Goal: Task Accomplishment & Management: Manage account settings

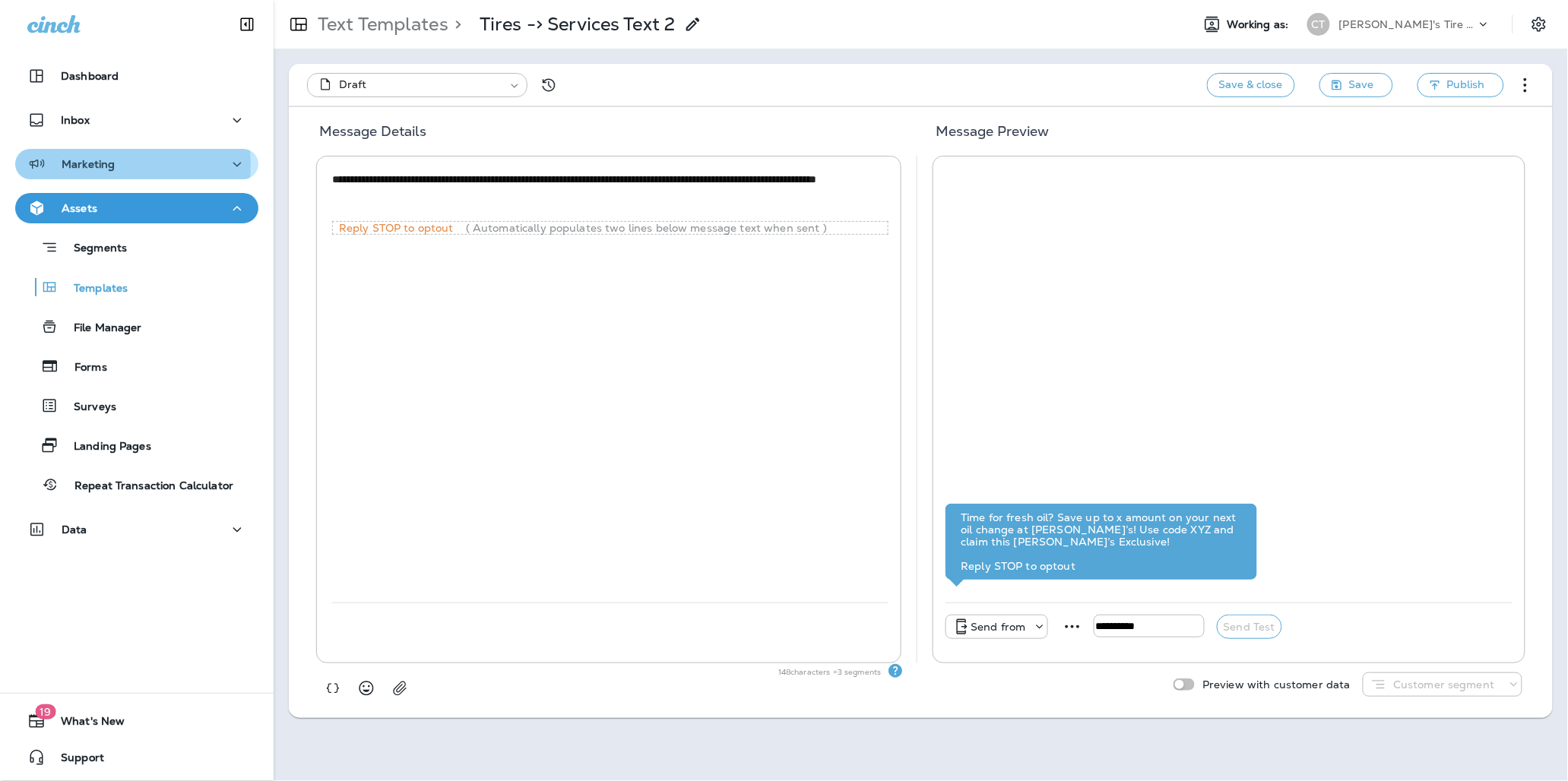
click at [108, 165] on p "Marketing" at bounding box center [88, 164] width 53 height 12
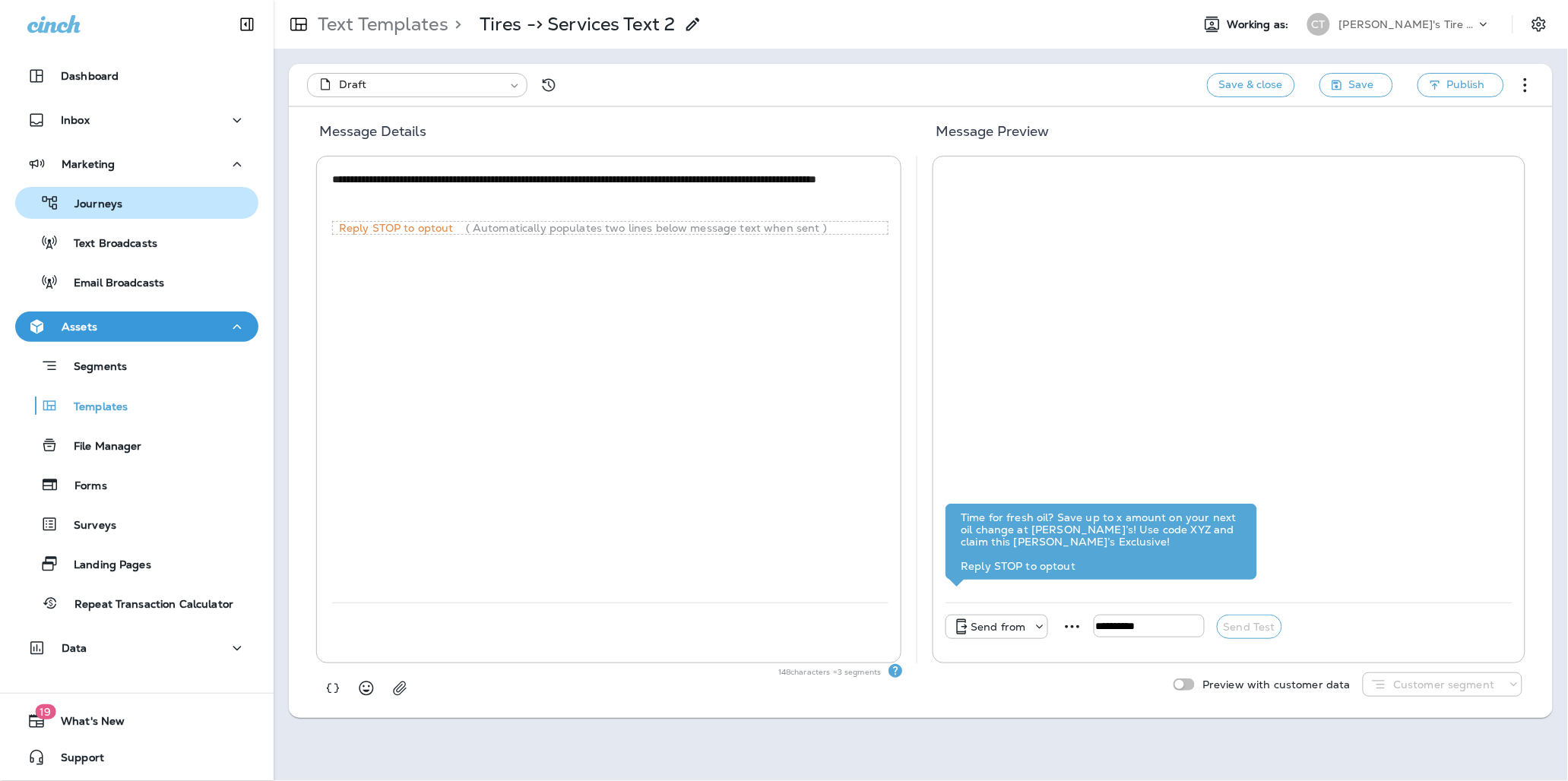
click at [116, 206] on p "Journeys" at bounding box center [91, 205] width 63 height 15
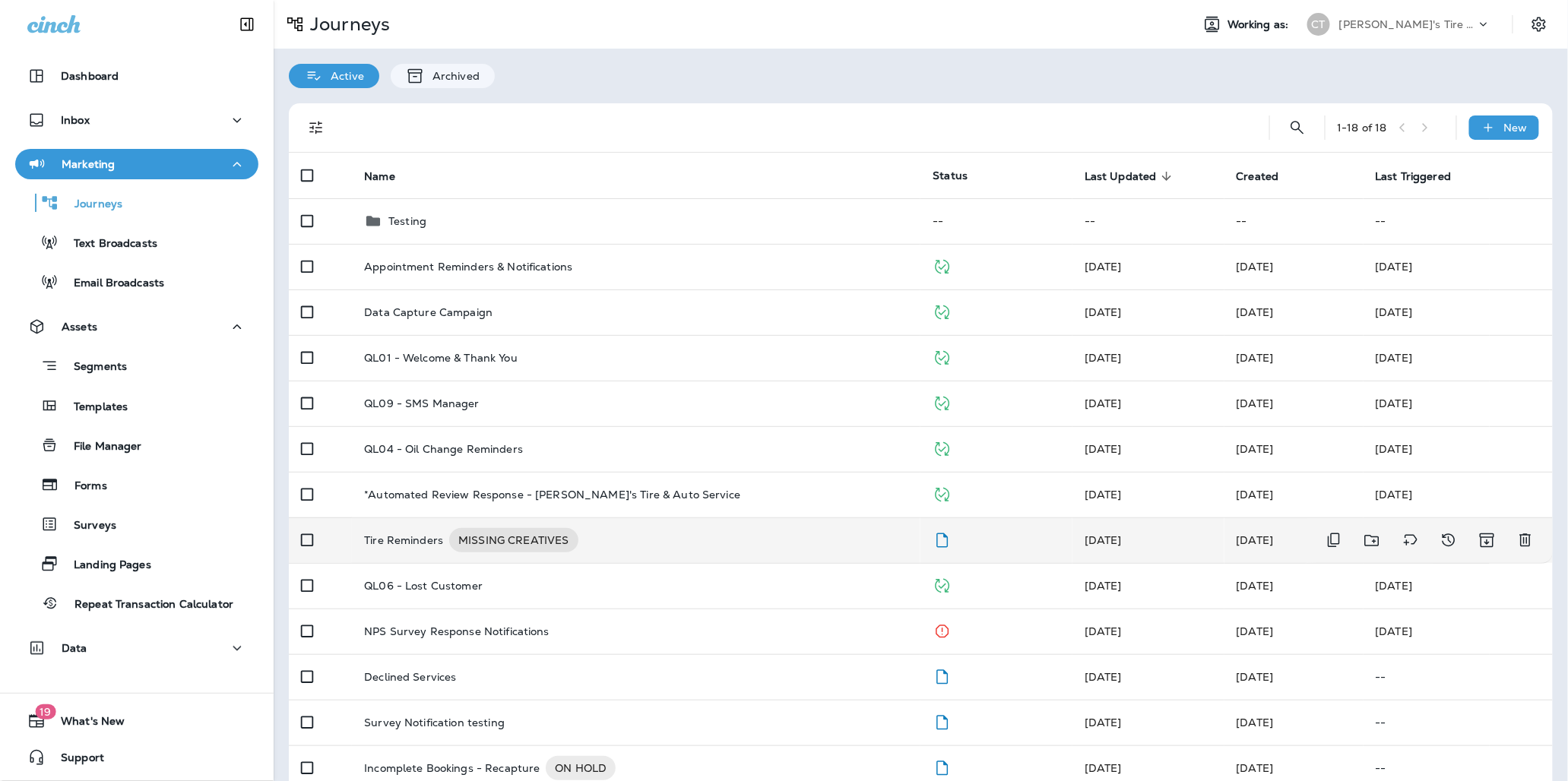
click at [418, 537] on p "Tire Reminders" at bounding box center [404, 540] width 79 height 24
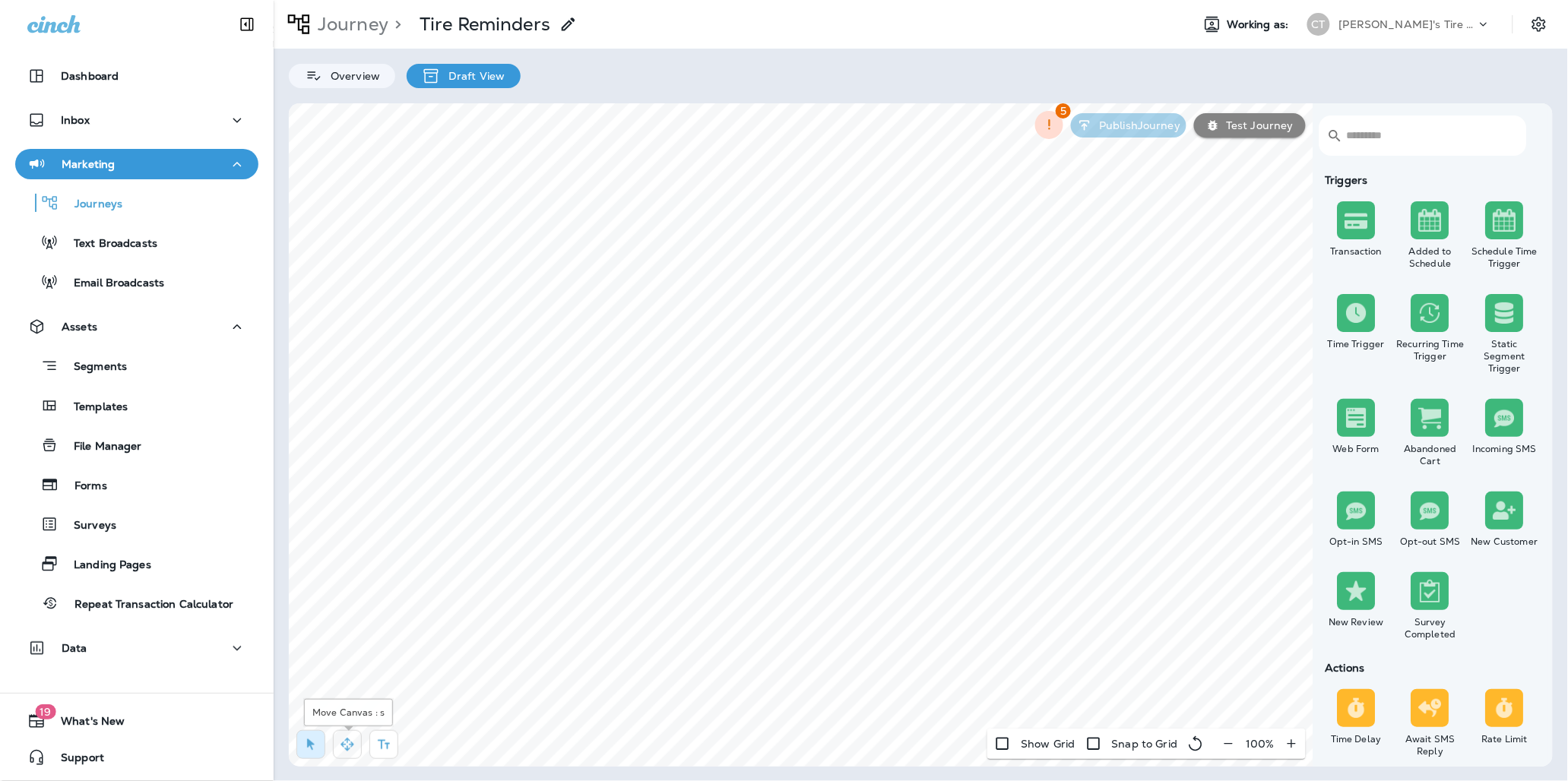
click at [335, 746] on button "button" at bounding box center [347, 744] width 29 height 29
click at [484, 80] on html "Dashboard Inbox Marketing Journeys Text Broadcasts Email Broadcasts Assets Segm…" at bounding box center [784, 40] width 1568 height 80
click at [133, 195] on div "Journeys" at bounding box center [136, 203] width 231 height 23
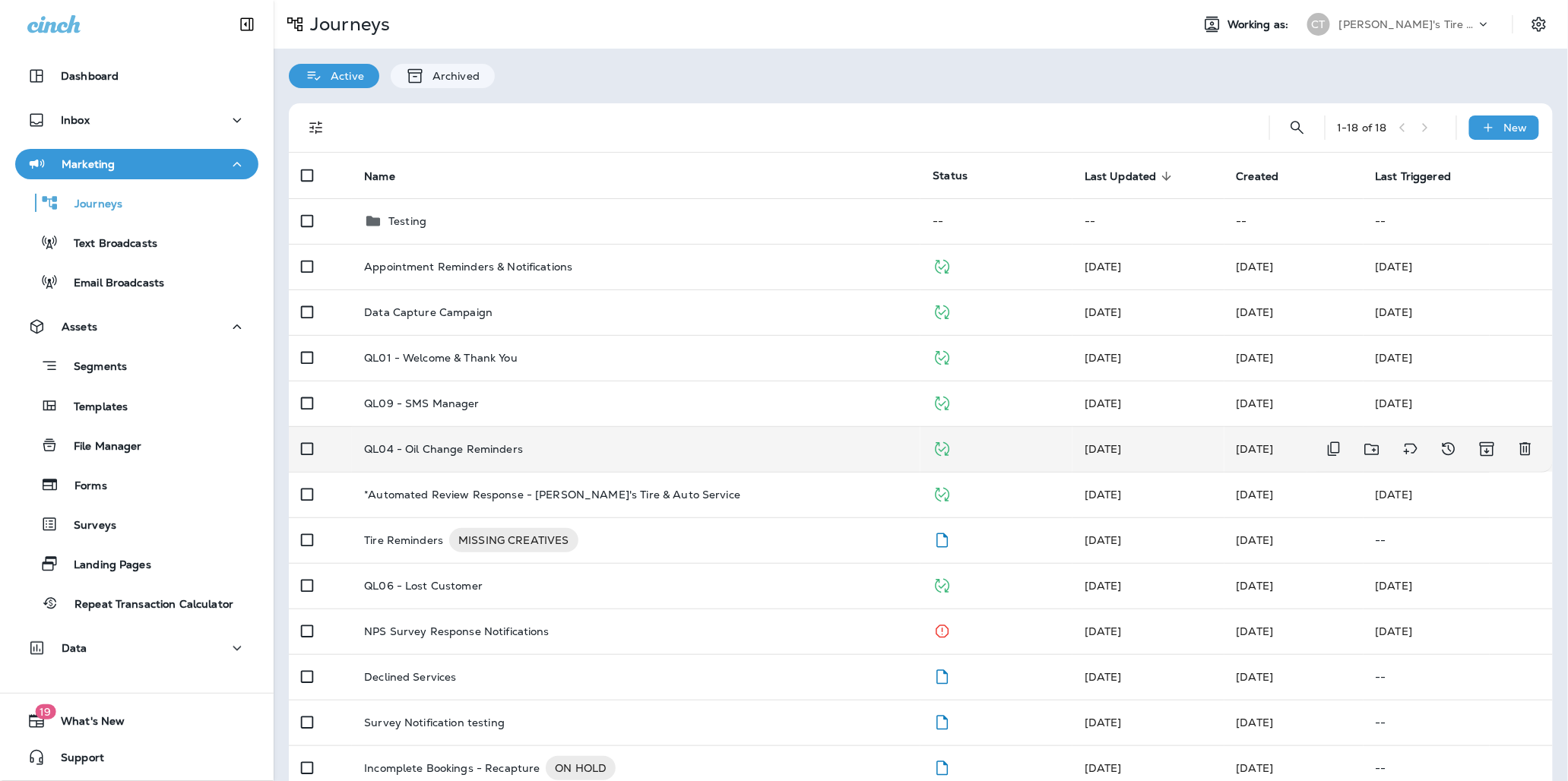
click at [574, 459] on td "QL04 - Oil Change Reminders" at bounding box center [636, 449] width 568 height 45
click at [547, 464] on td "QL04 - Oil Change Reminders" at bounding box center [636, 449] width 568 height 45
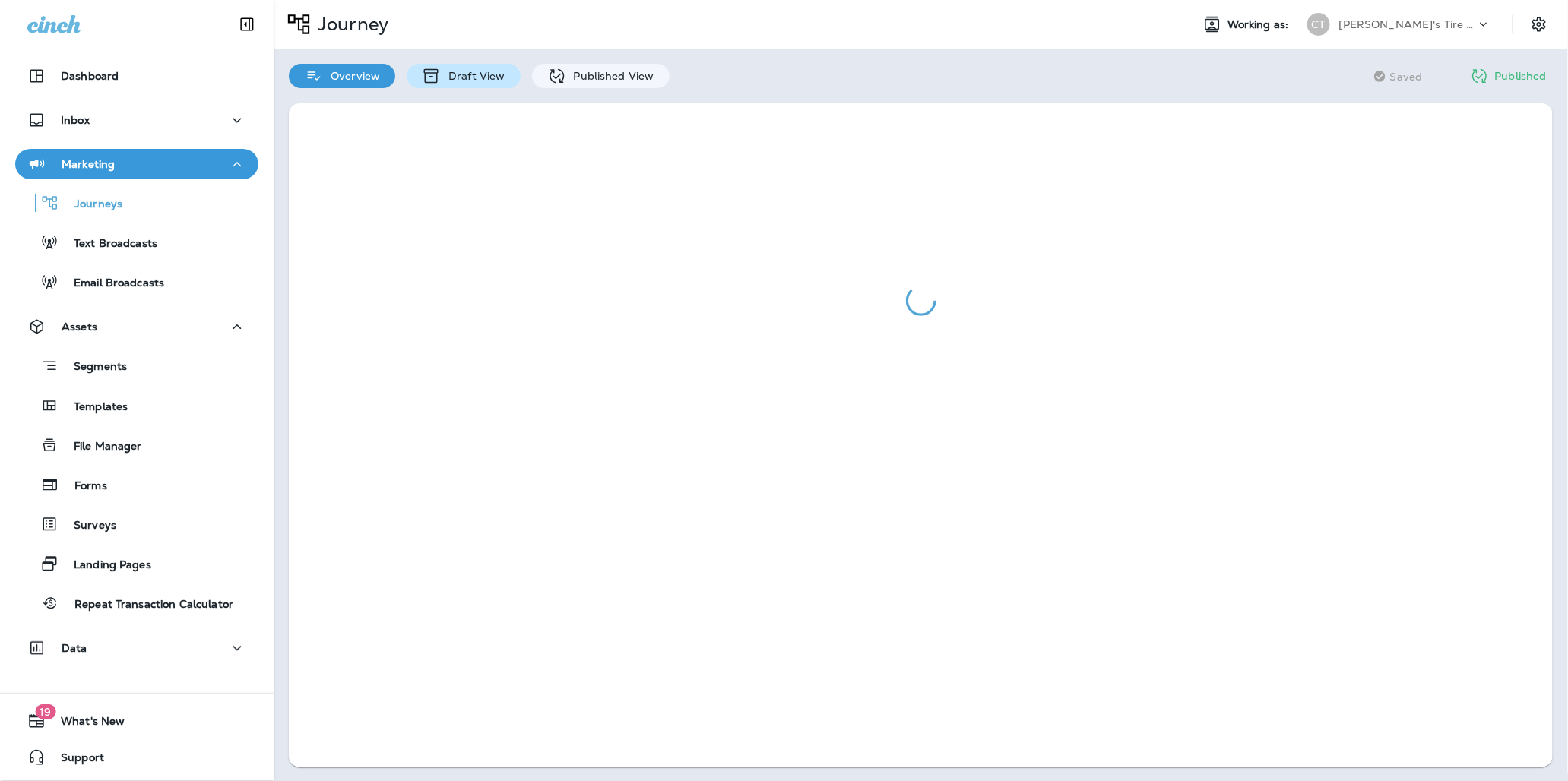
click at [435, 80] on icon at bounding box center [431, 76] width 19 height 18
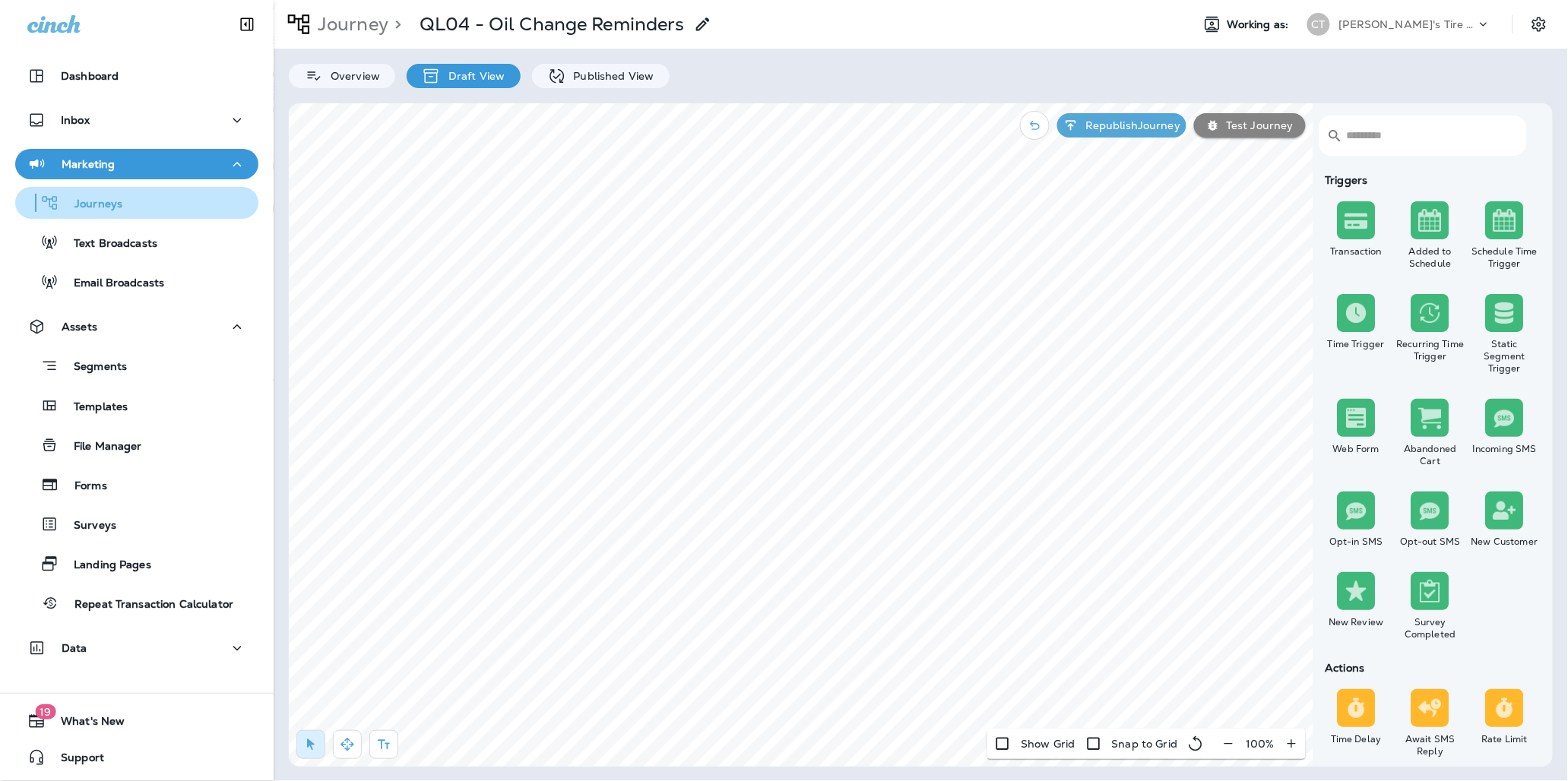
click at [89, 207] on p "Journeys" at bounding box center [91, 205] width 63 height 15
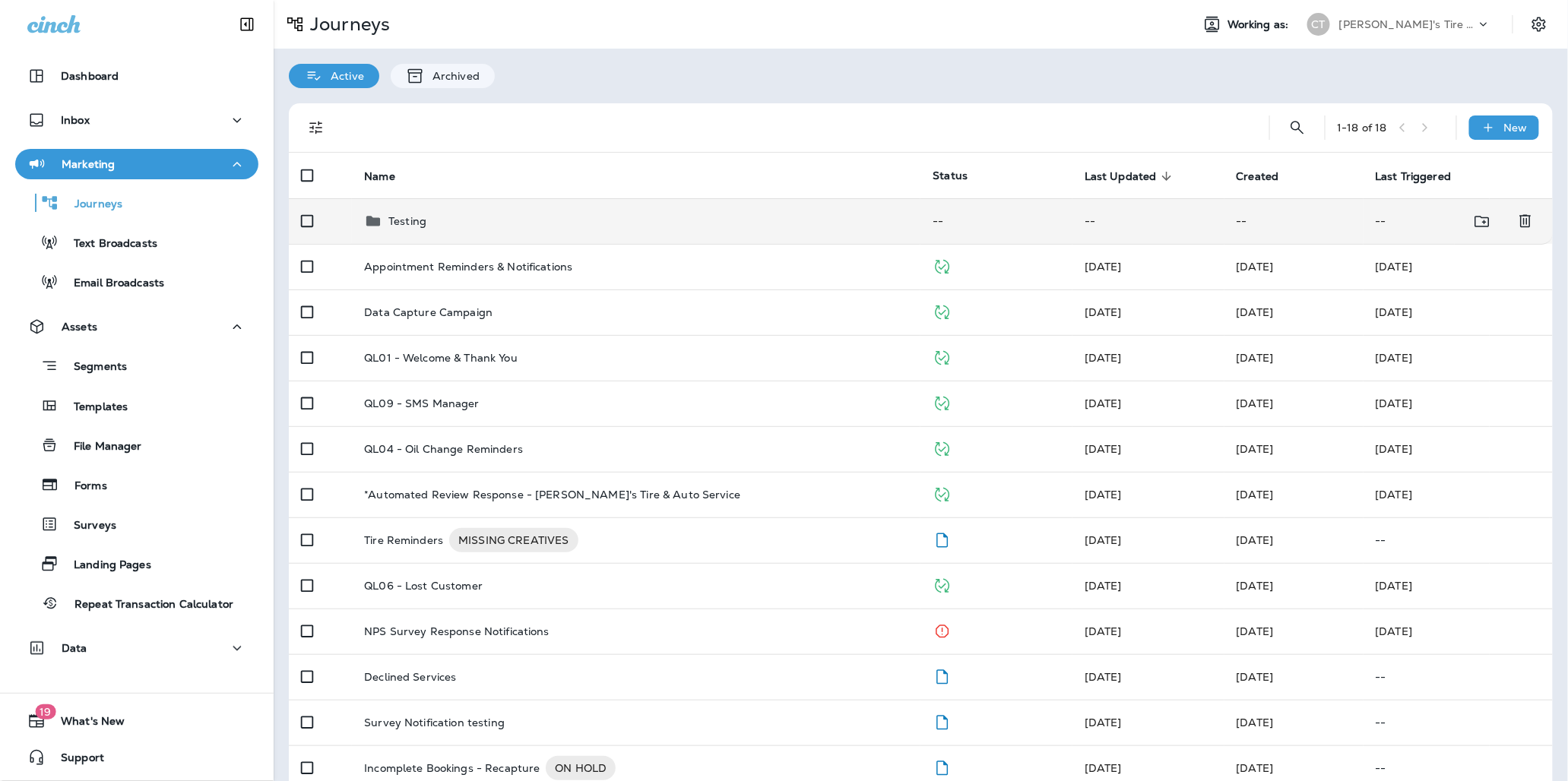
click at [506, 214] on div "Testing" at bounding box center [636, 221] width 544 height 18
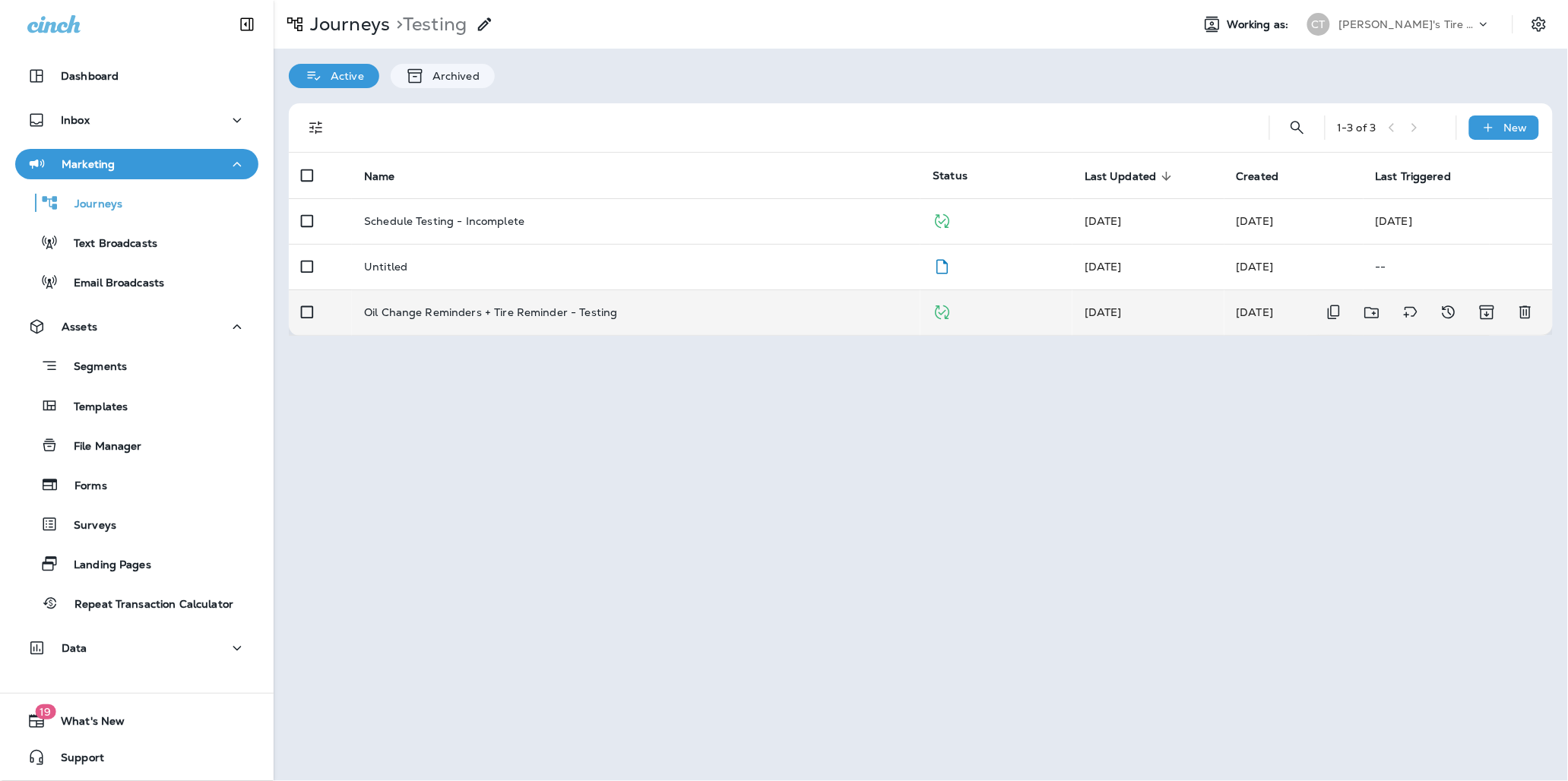
click at [477, 316] on p "Oil Change Reminders + Tire Reminder - Testing" at bounding box center [491, 312] width 253 height 12
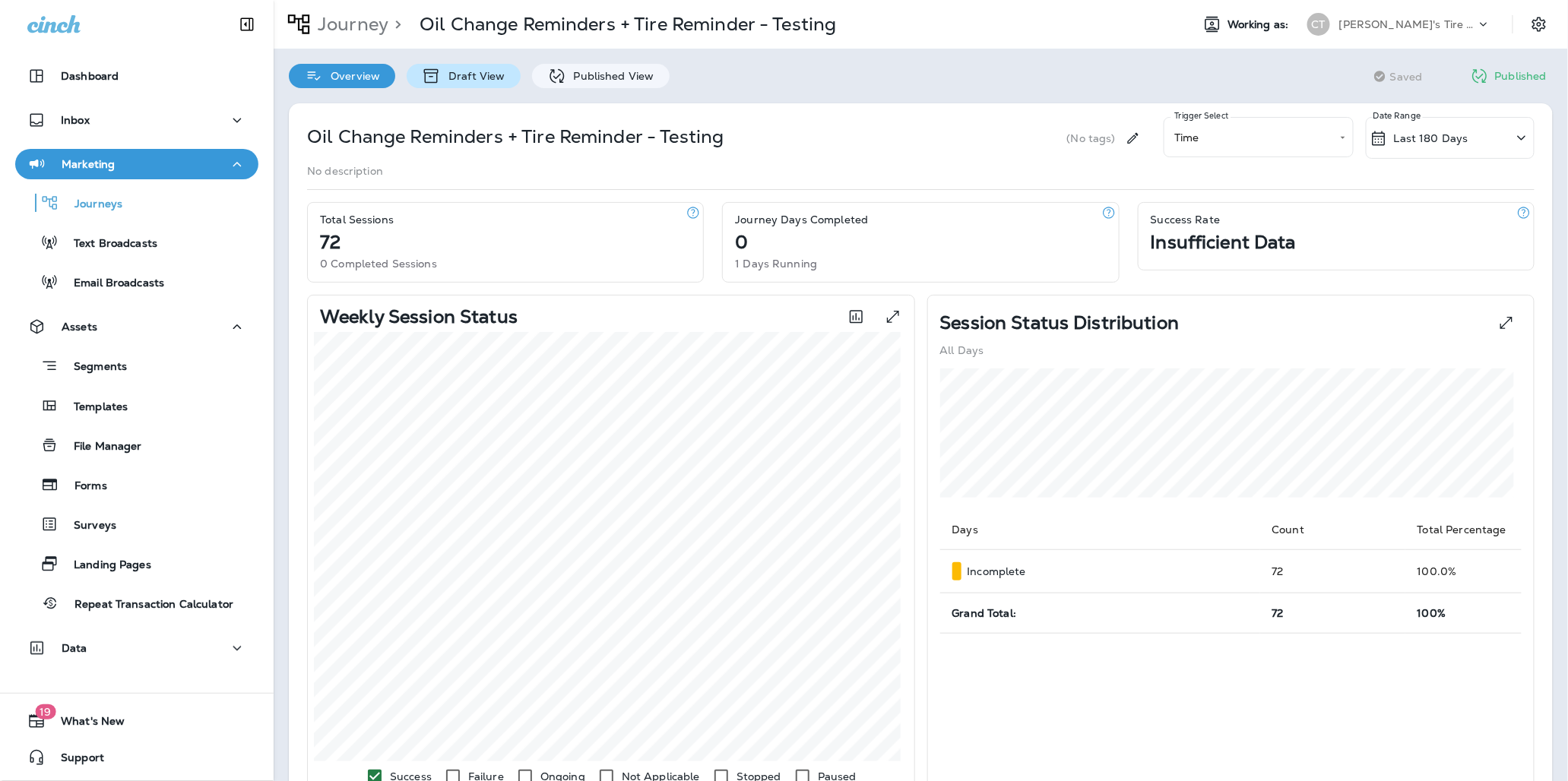
click at [428, 85] on icon at bounding box center [431, 76] width 19 height 18
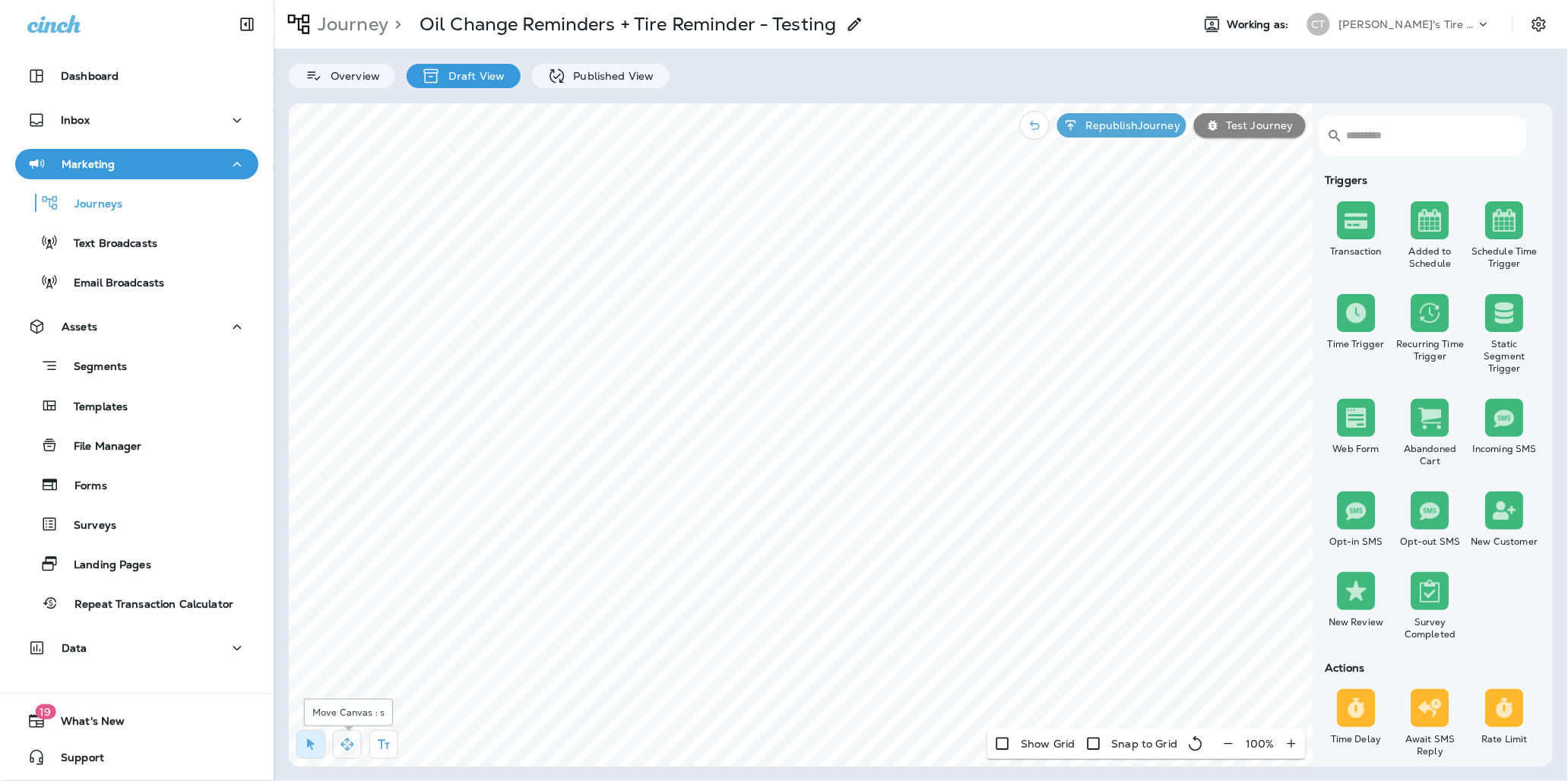
click at [346, 750] on icon "button" at bounding box center [347, 744] width 15 height 15
click at [149, 405] on div "Templates" at bounding box center [136, 405] width 231 height 23
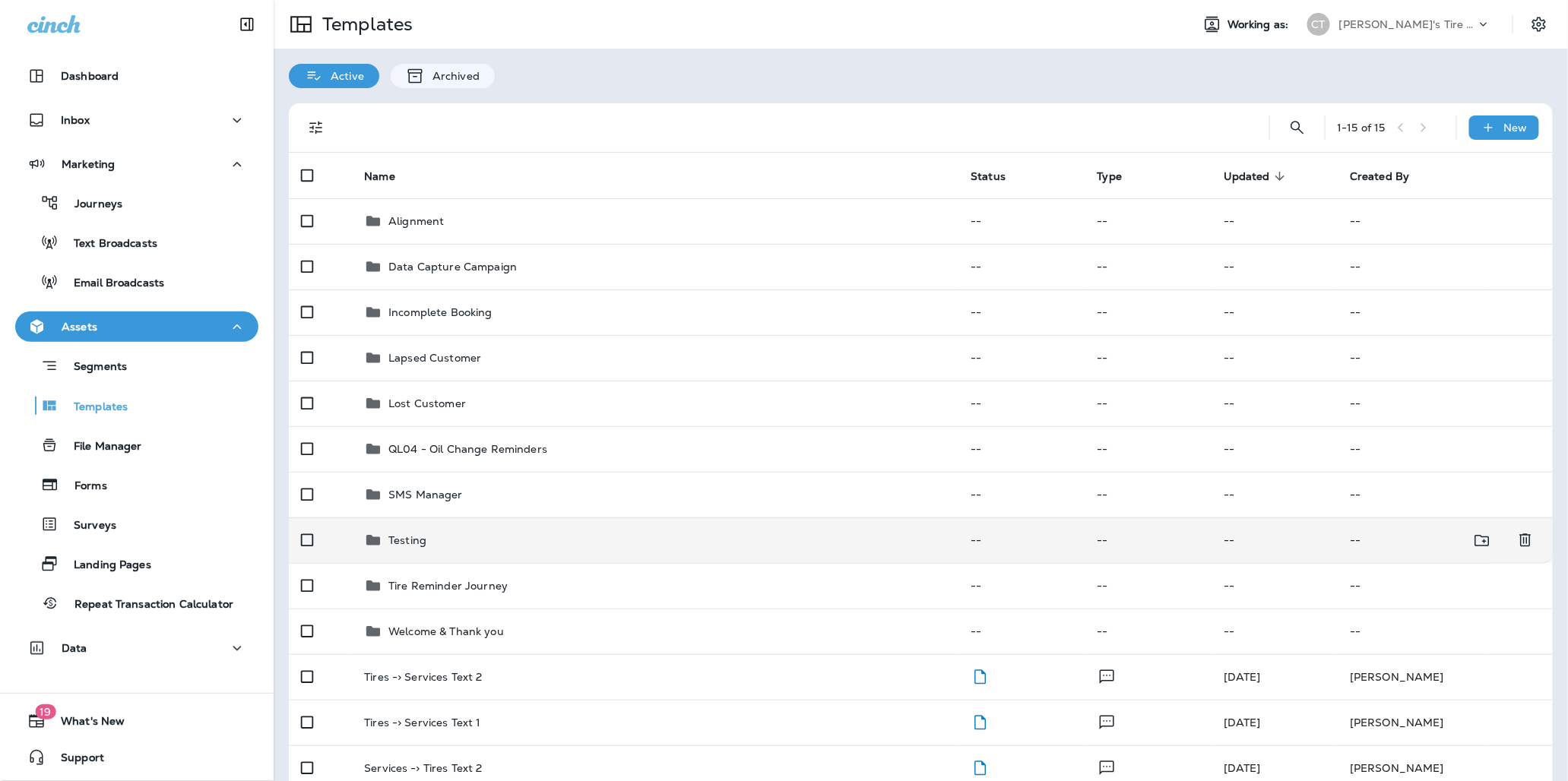
click at [492, 544] on div "Testing" at bounding box center [655, 540] width 582 height 18
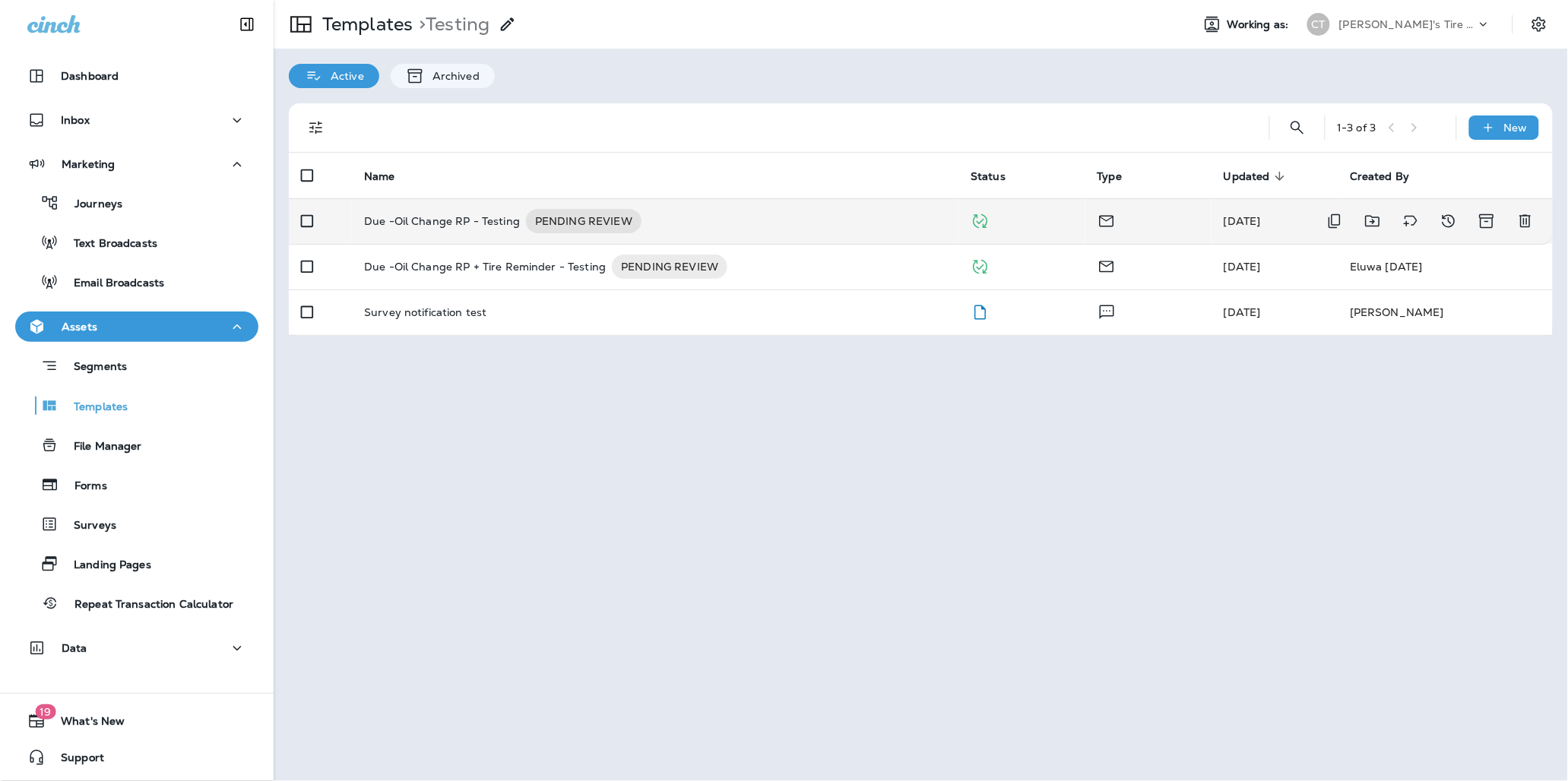
click at [418, 234] on td "Due -Oil Change RP - Testing PENDING REVIEW" at bounding box center [655, 221] width 607 height 45
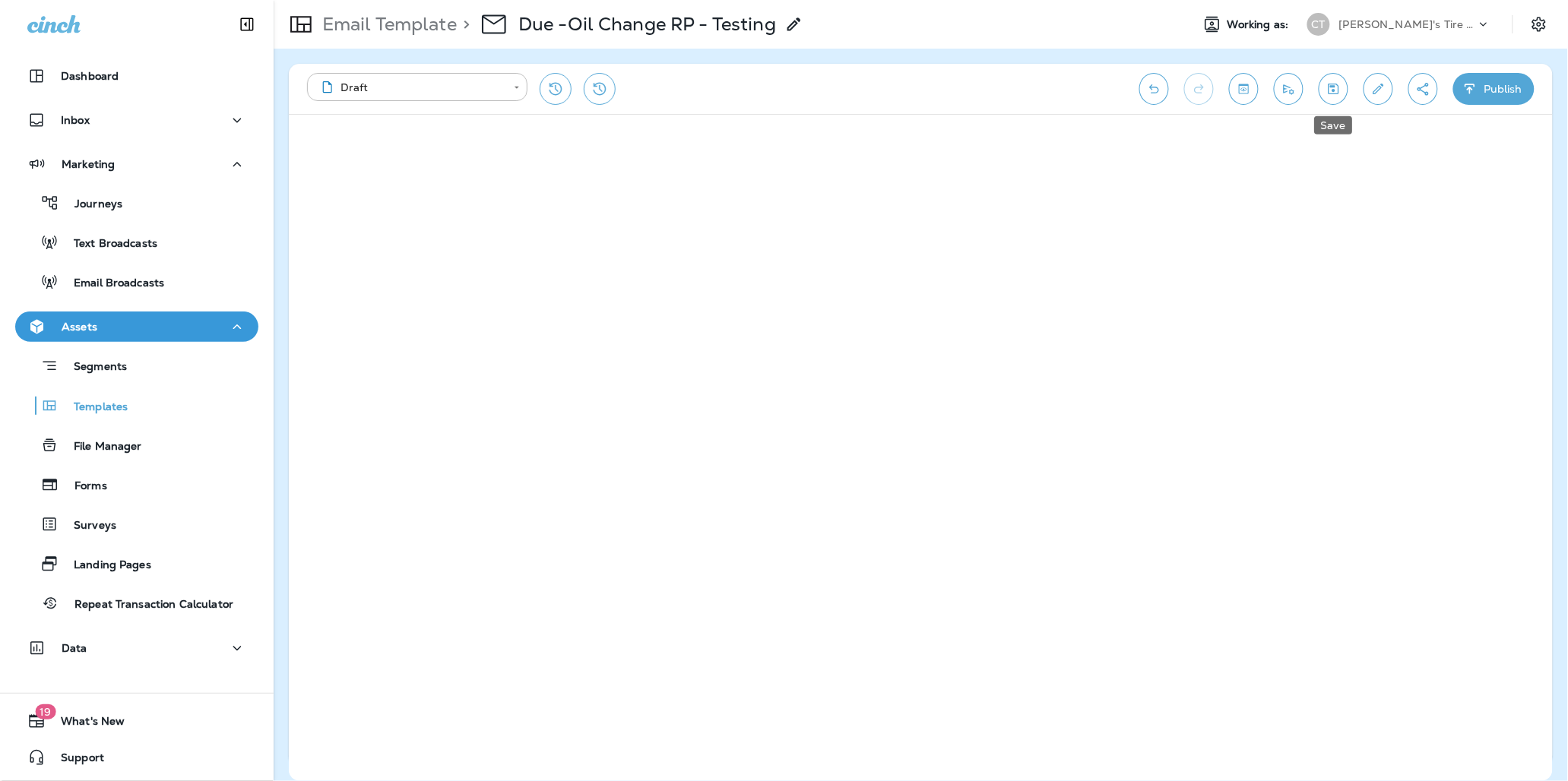
click at [1327, 95] on icon "Save" at bounding box center [1334, 88] width 16 height 15
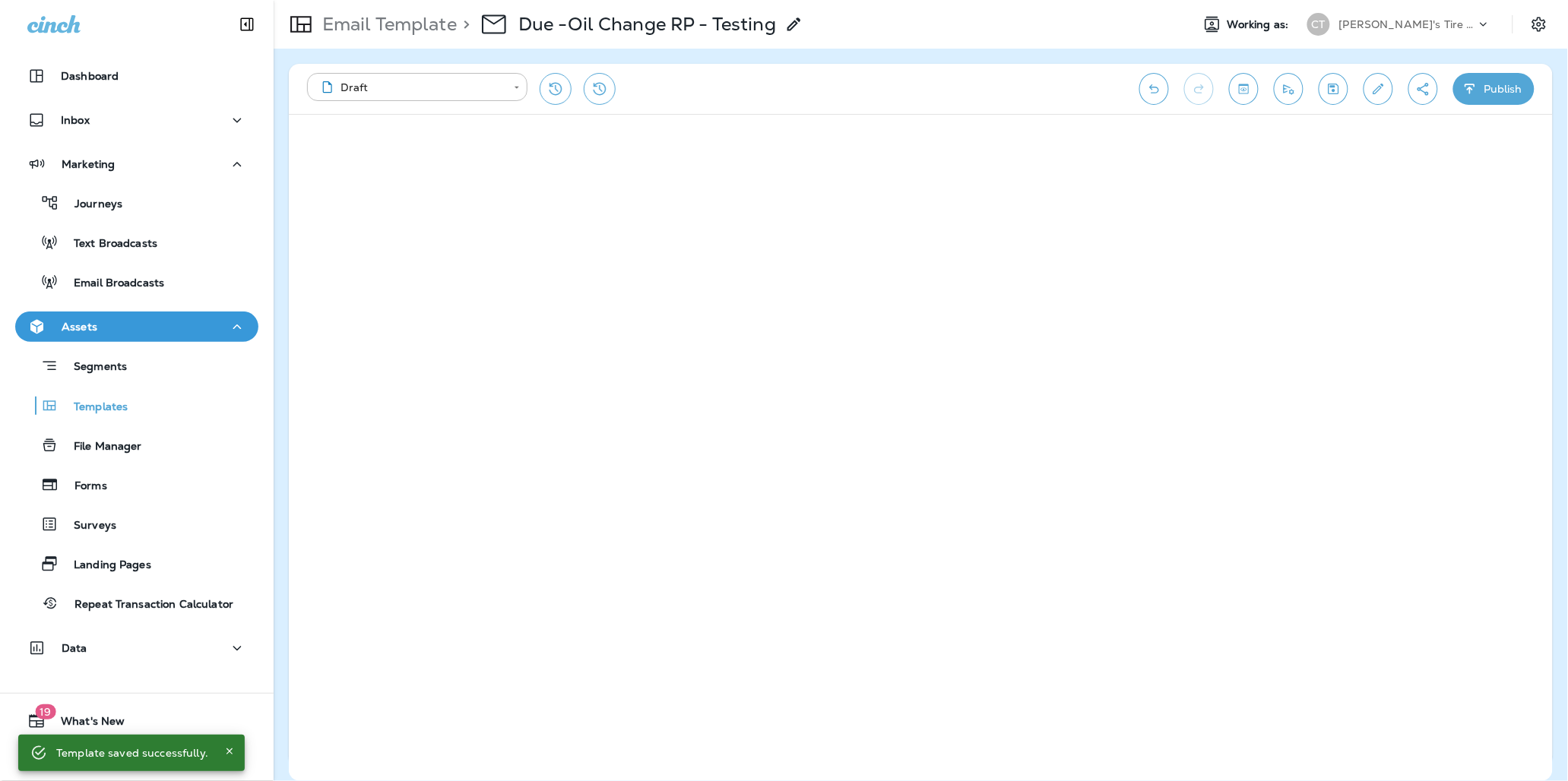
drag, startPoint x: 1207, startPoint y: 0, endPoint x: 1180, endPoint y: 27, distance: 38.2
click at [1180, 27] on div "Email Template > Due -Oil Change RP - Testing Working as: CT [PERSON_NAME]'s Ti…" at bounding box center [920, 24] width 1294 height 49
